Goal: Transaction & Acquisition: Purchase product/service

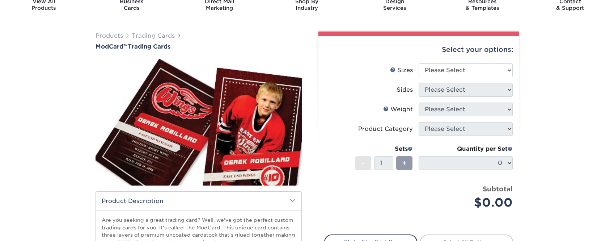
scroll to position [72, 0]
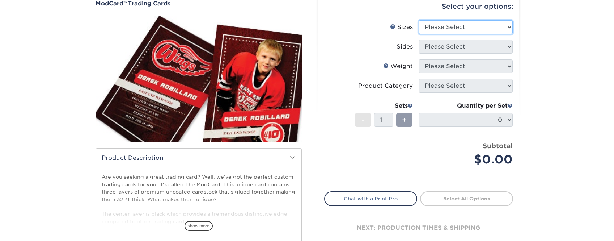
click at [497, 34] on select "Please Select 2.5" x 3.5"" at bounding box center [466, 27] width 94 height 14
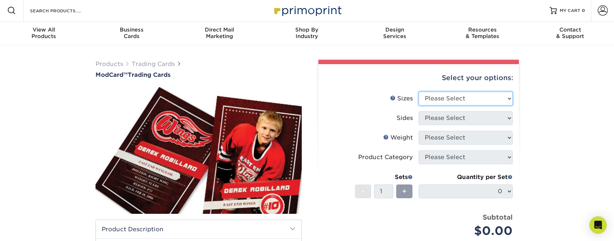
scroll to position [0, 0]
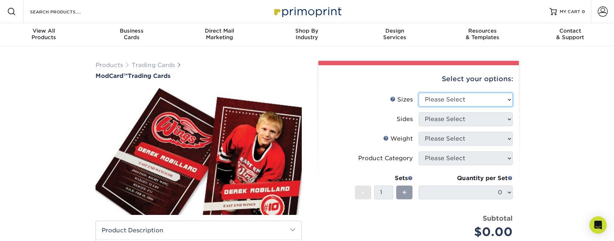
click at [510, 106] on select "Please Select 2.5" x 3.5"" at bounding box center [466, 100] width 94 height 14
select select "2.50x3.50"
click at [419, 104] on select "Please Select 2.5" x 3.5"" at bounding box center [466, 100] width 94 height 14
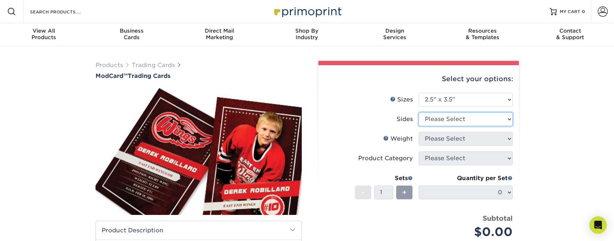
click at [491, 126] on select "Please Select Print Both Sides Print Front Only" at bounding box center [466, 119] width 94 height 14
select select "13abbda7-1d64-4f25-8bb2-c179b224825d"
click at [419, 126] on select "Please Select Print Both Sides Print Front Only" at bounding box center [466, 119] width 94 height 14
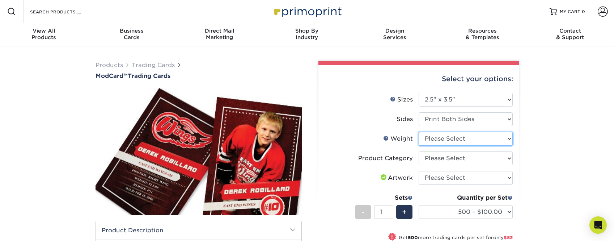
click at [496, 145] on select "Please Select 32PTUCBLK" at bounding box center [466, 139] width 94 height 14
select select "32PTUCBLK"
click at [419, 145] on select "Please Select 32PTUCBLK" at bounding box center [466, 139] width 94 height 14
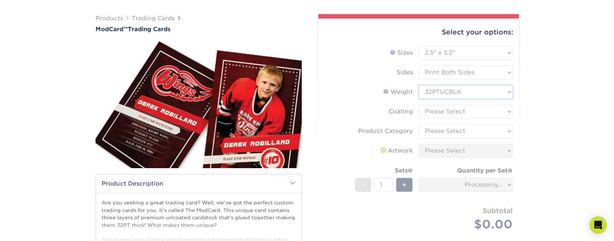
scroll to position [72, 0]
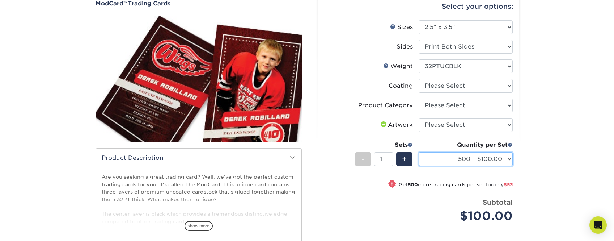
click at [507, 166] on select "500 – $100.00 1000 – $153.00" at bounding box center [466, 159] width 94 height 14
click at [508, 166] on select "500 – $100.00 1000 – $153.00" at bounding box center [466, 159] width 94 height 14
